Goal: Information Seeking & Learning: Learn about a topic

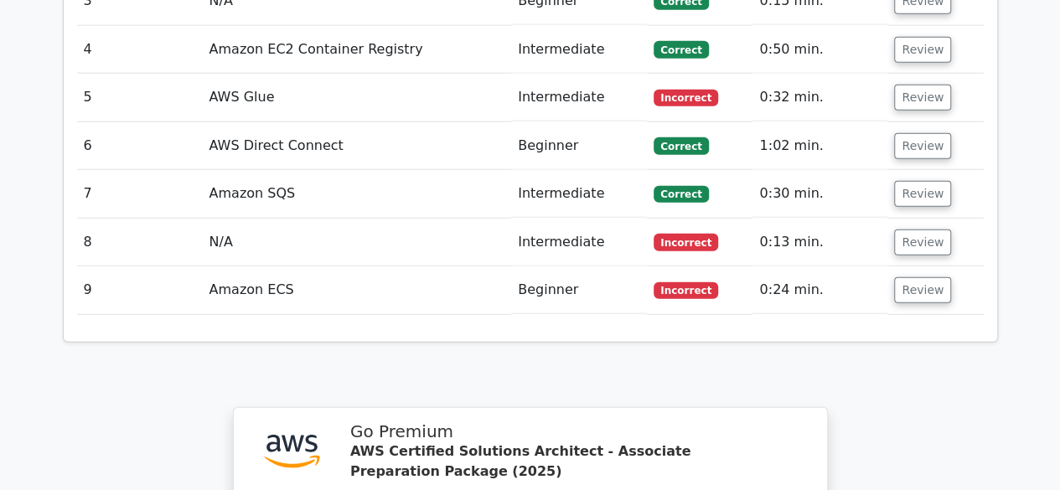
scroll to position [1844, 0]
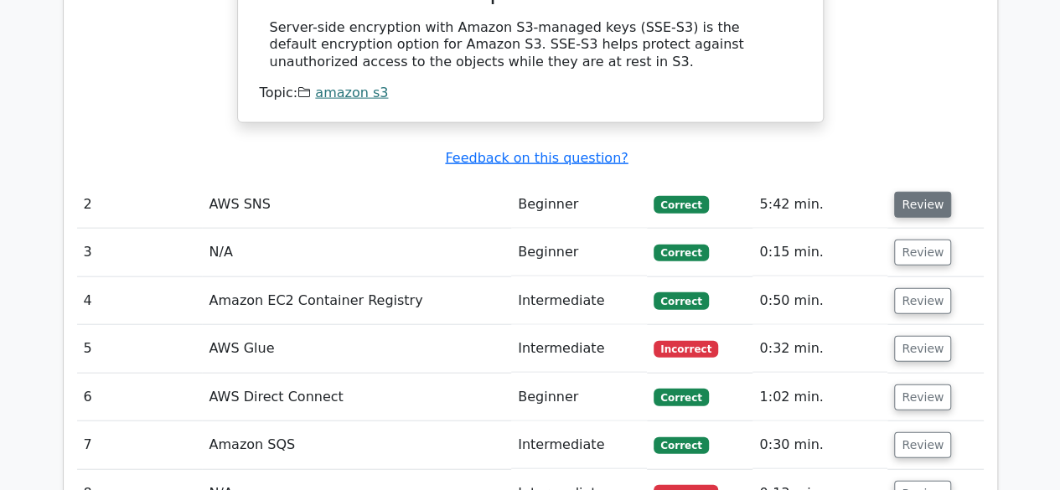
click at [908, 192] on button "Review" at bounding box center [922, 205] width 57 height 26
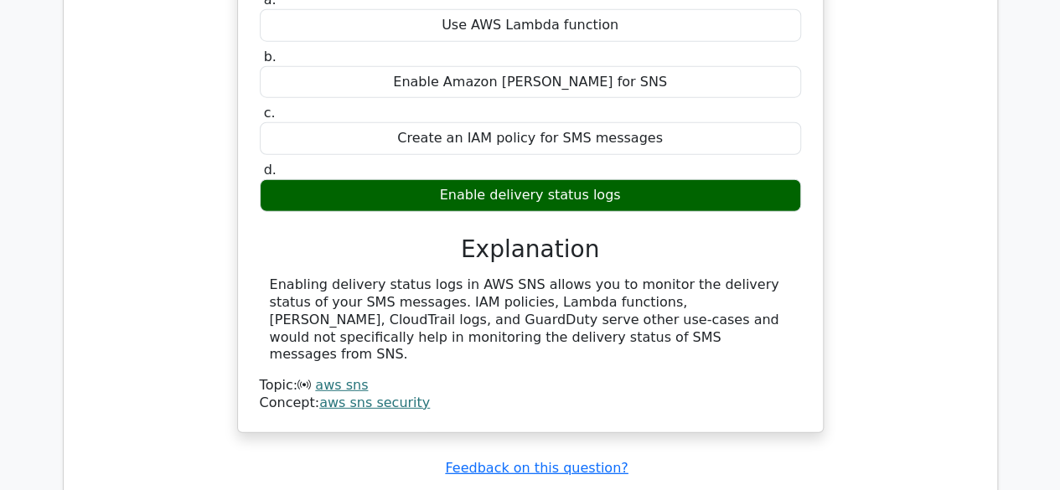
scroll to position [2347, 0]
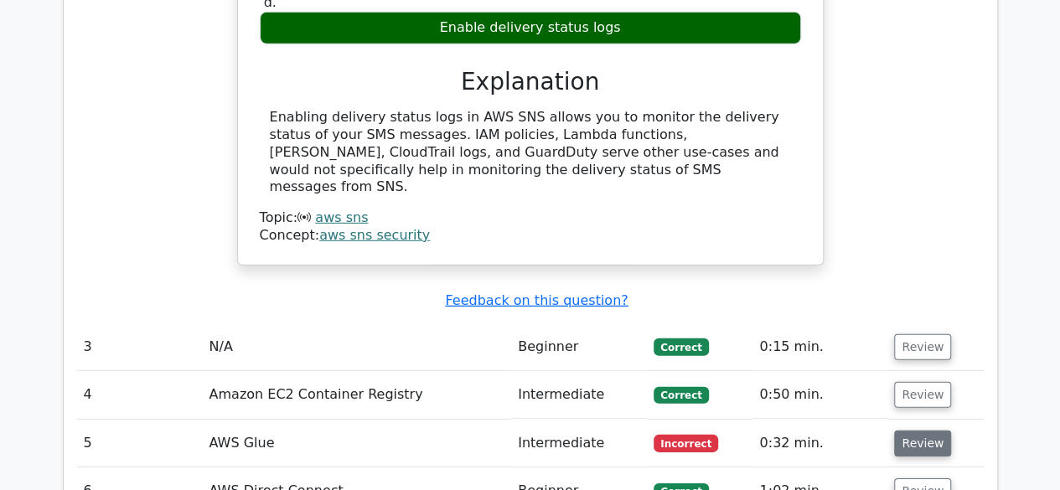
click at [911, 431] on button "Review" at bounding box center [922, 444] width 57 height 26
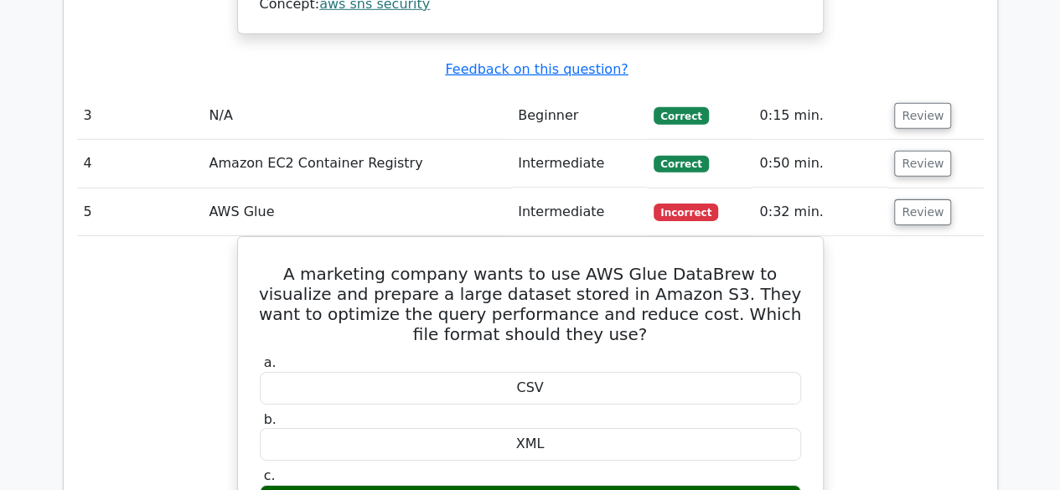
scroll to position [2599, 0]
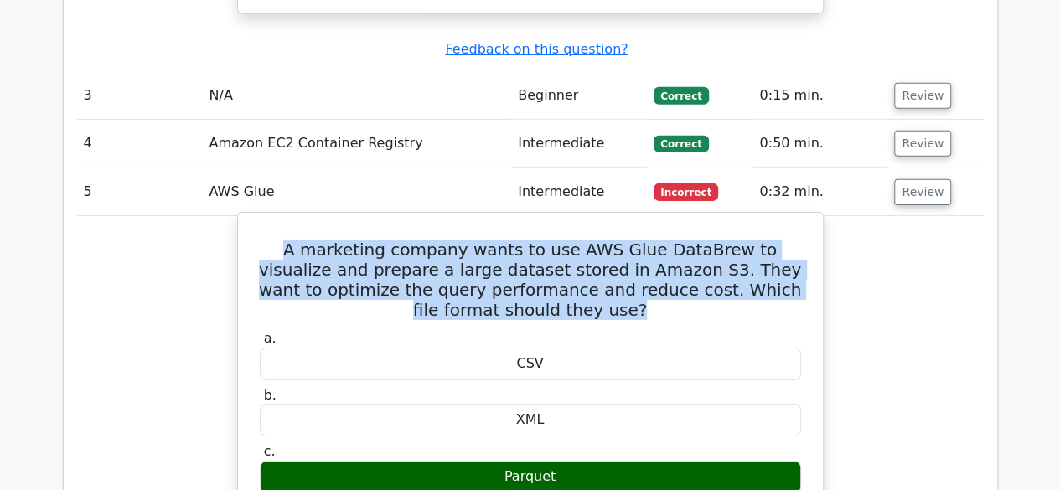
drag, startPoint x: 272, startPoint y: 121, endPoint x: 609, endPoint y: 182, distance: 342.5
click at [609, 240] on h5 "A marketing company wants to use AWS Glue DataBrew to visualize and prepare a l…" at bounding box center [530, 280] width 545 height 80
copy h5 "A marketing company wants to use AWS Glue DataBrew to visualize and prepare a l…"
drag, startPoint x: 505, startPoint y: 350, endPoint x: 555, endPoint y: 349, distance: 49.5
click at [555, 461] on div "Parquet" at bounding box center [531, 477] width 542 height 33
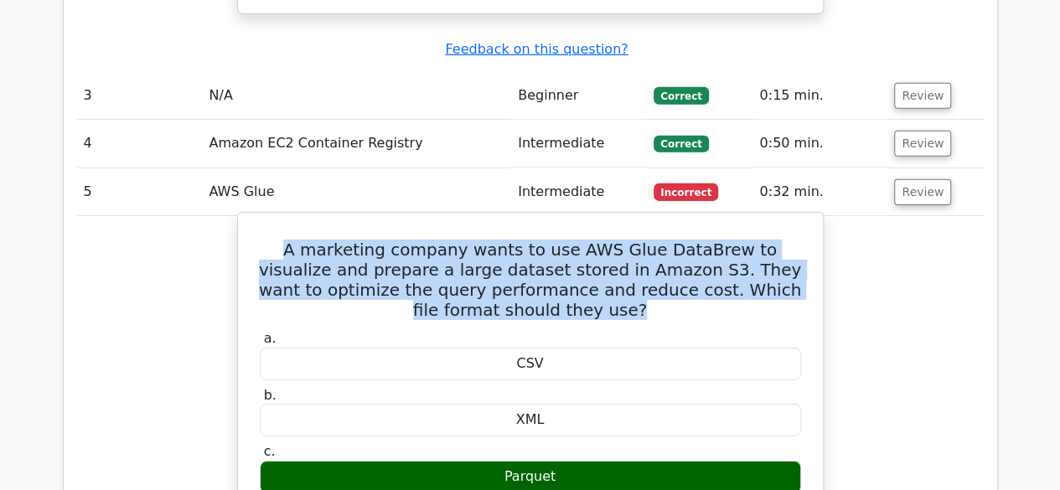
copy div "Parquet"
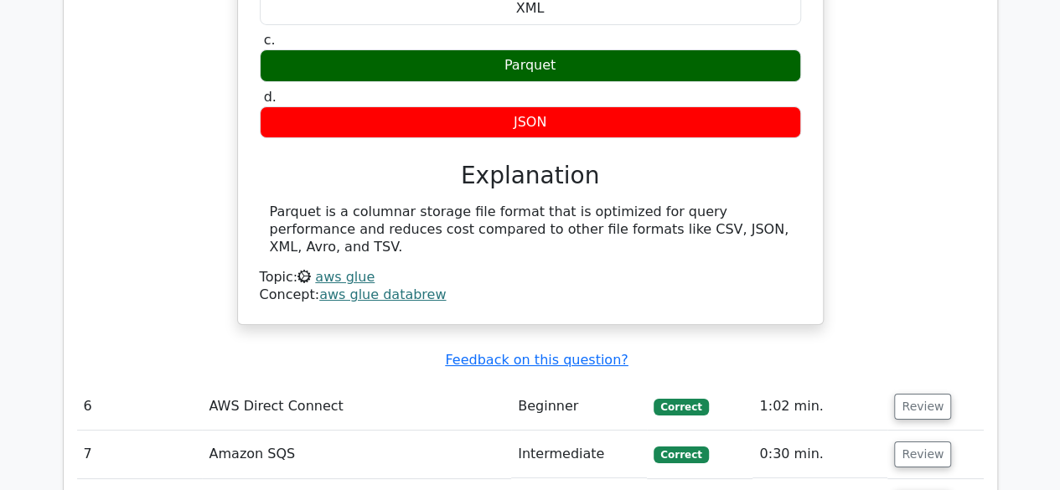
scroll to position [3018, 0]
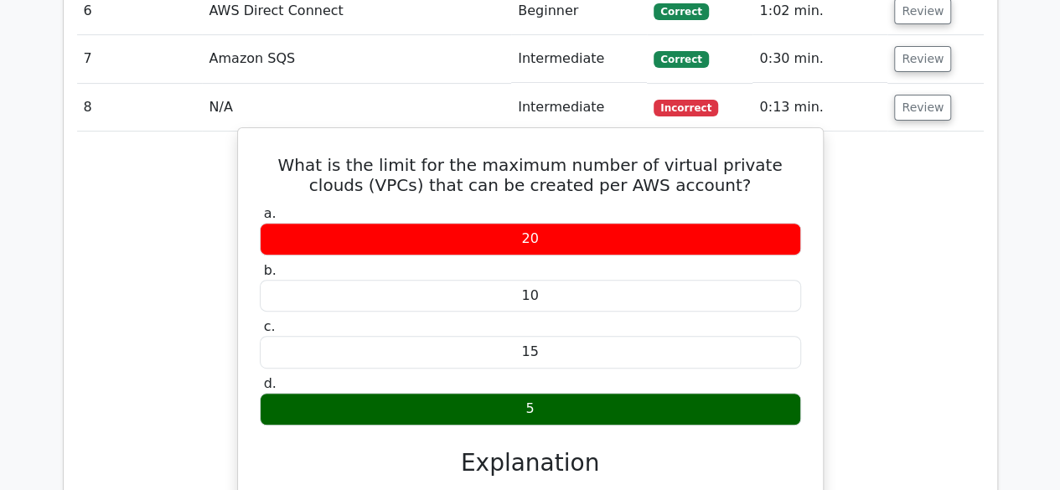
scroll to position [3437, 0]
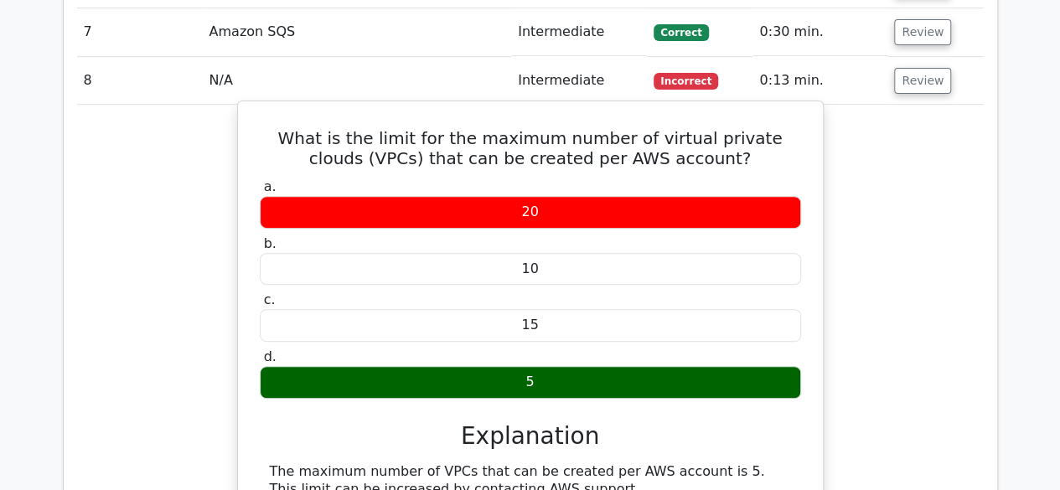
drag, startPoint x: 265, startPoint y: 321, endPoint x: 535, endPoint y: 362, distance: 273.0
click at [535, 362] on div "What is the limit for the maximum number of virtual private clouds (VPCs) that …" at bounding box center [531, 316] width 572 height 417
copy div "The maximum number of VPCs that can be created per AWS account is 5. This limit…"
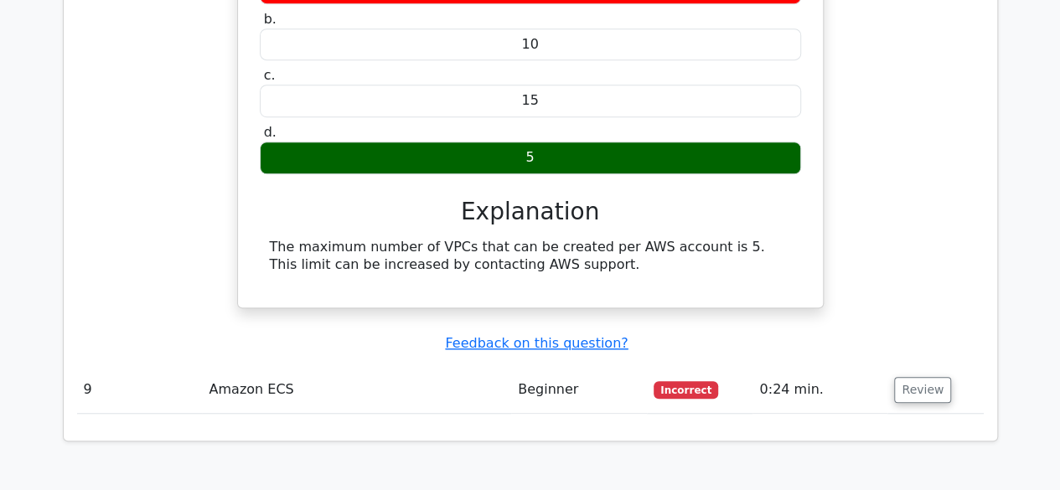
scroll to position [3688, 0]
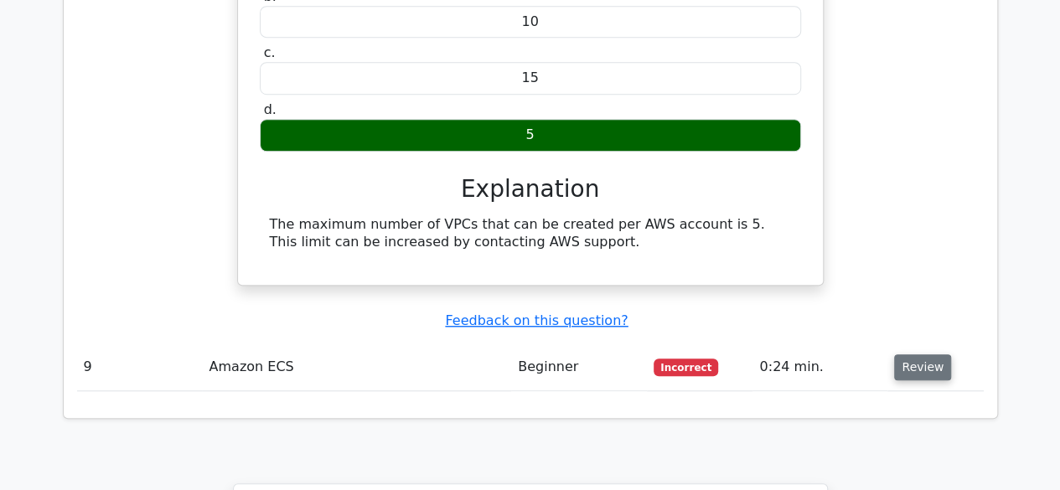
click at [933, 355] on button "Review" at bounding box center [922, 368] width 57 height 26
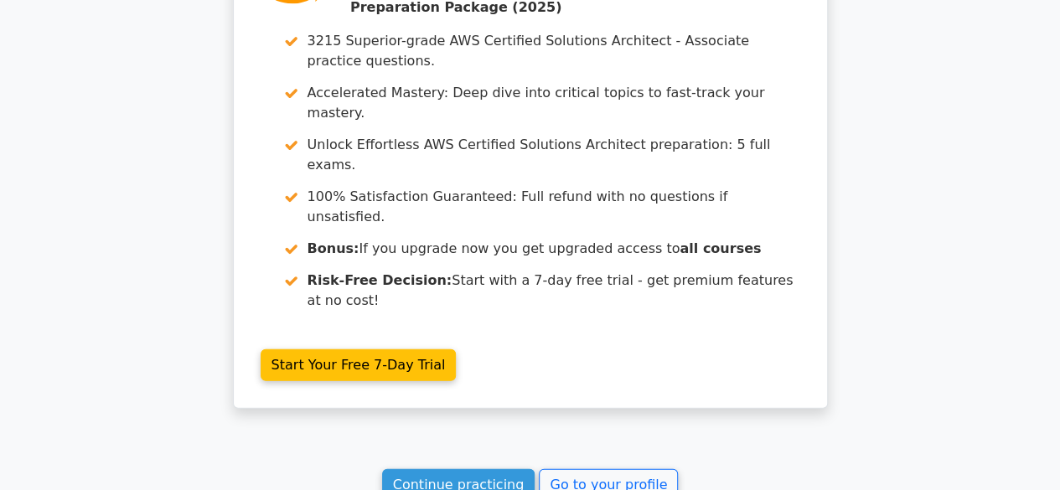
scroll to position [4969, 0]
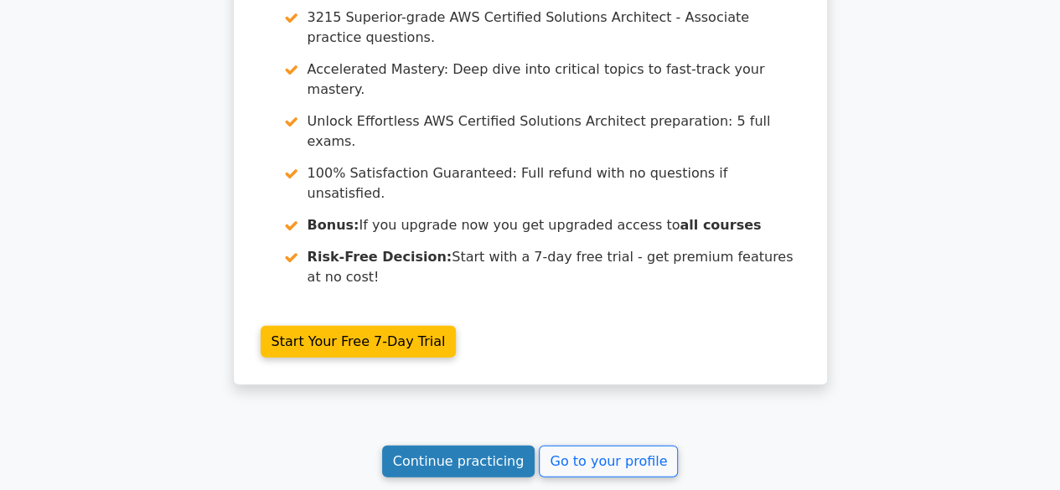
click at [400, 446] on link "Continue practicing" at bounding box center [458, 462] width 153 height 32
